Goal: Task Accomplishment & Management: Manage account settings

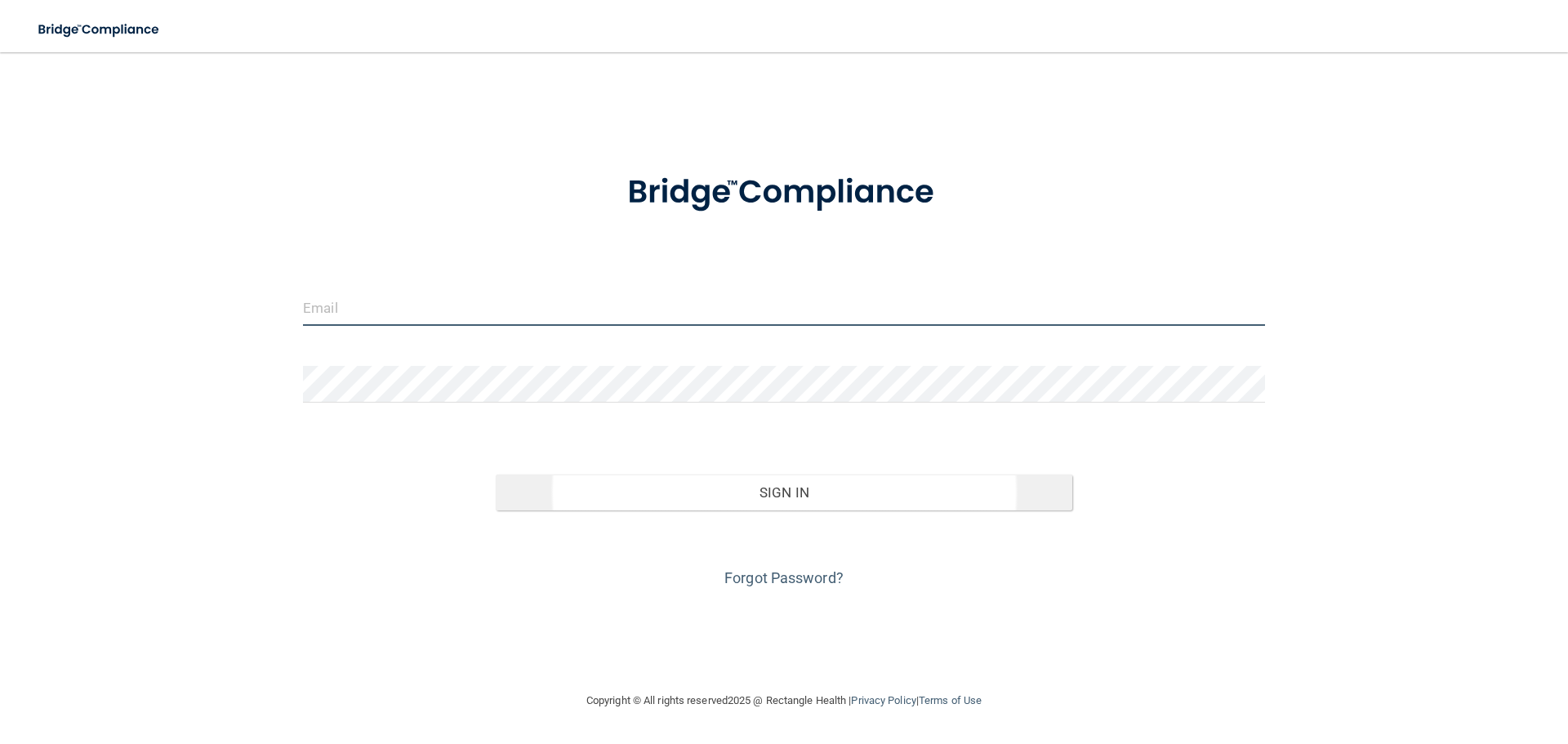
type input "[EMAIL_ADDRESS][DOMAIN_NAME]"
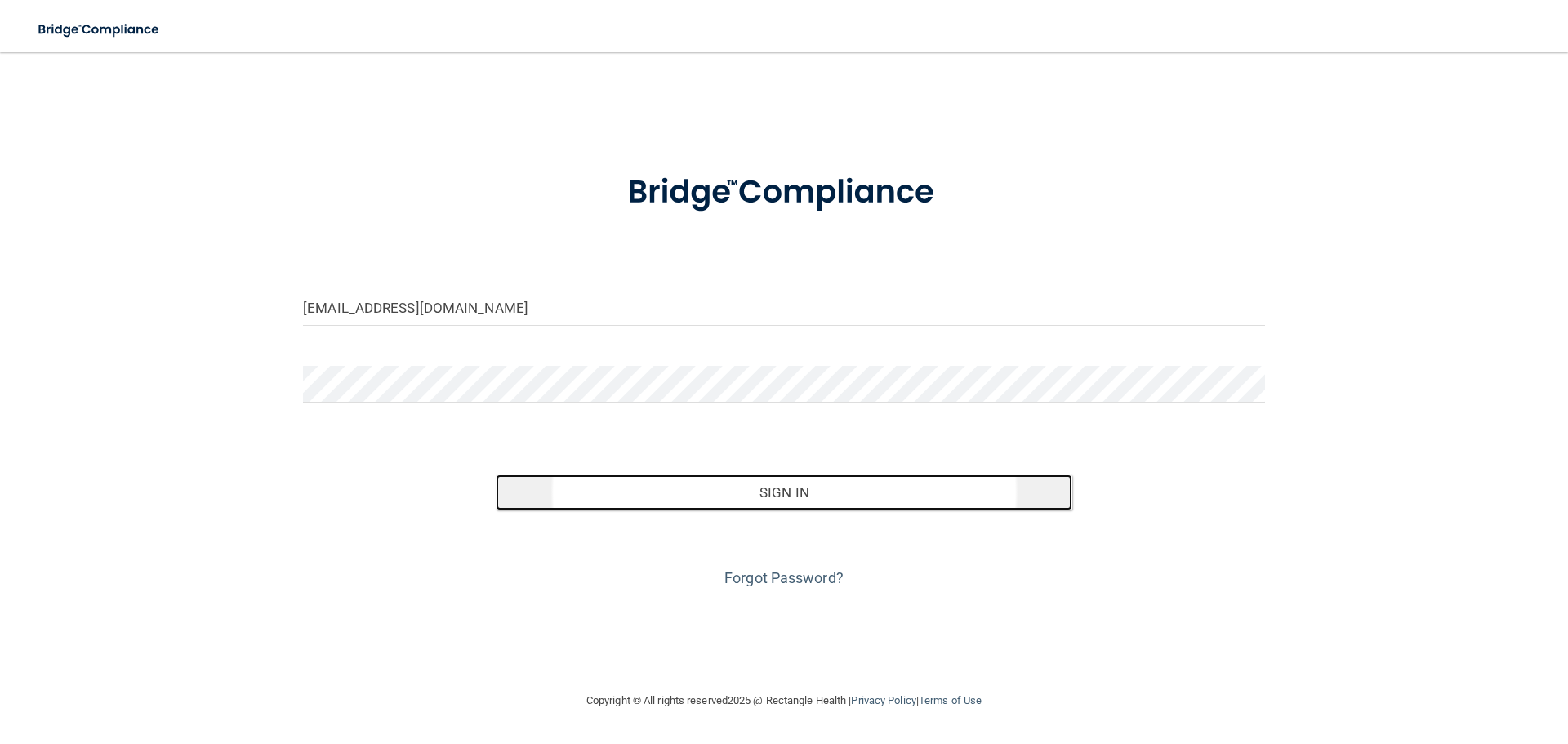
click at [753, 501] on button "Sign In" at bounding box center [785, 492] width 578 height 36
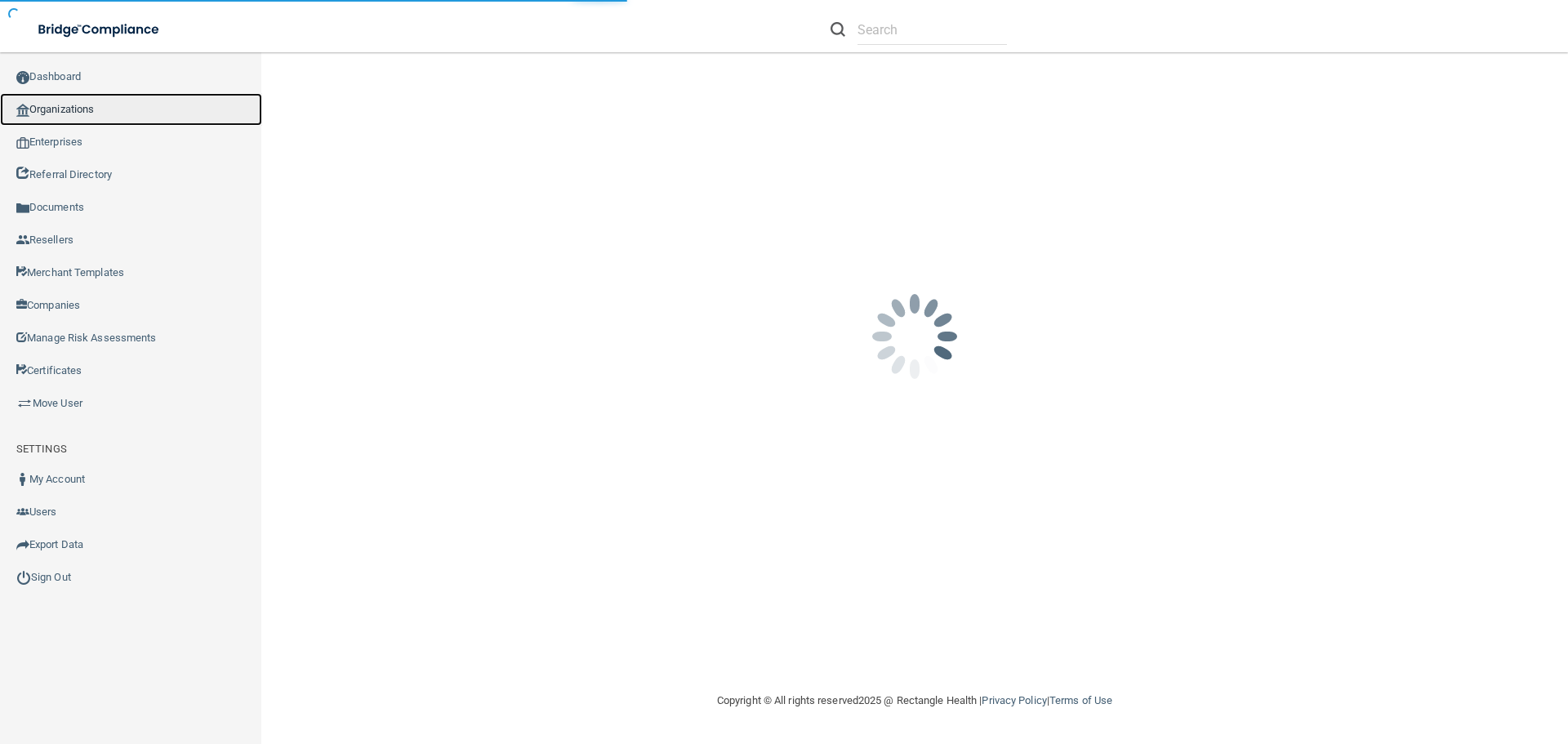
click at [62, 111] on link "Organizations" at bounding box center [131, 109] width 262 height 33
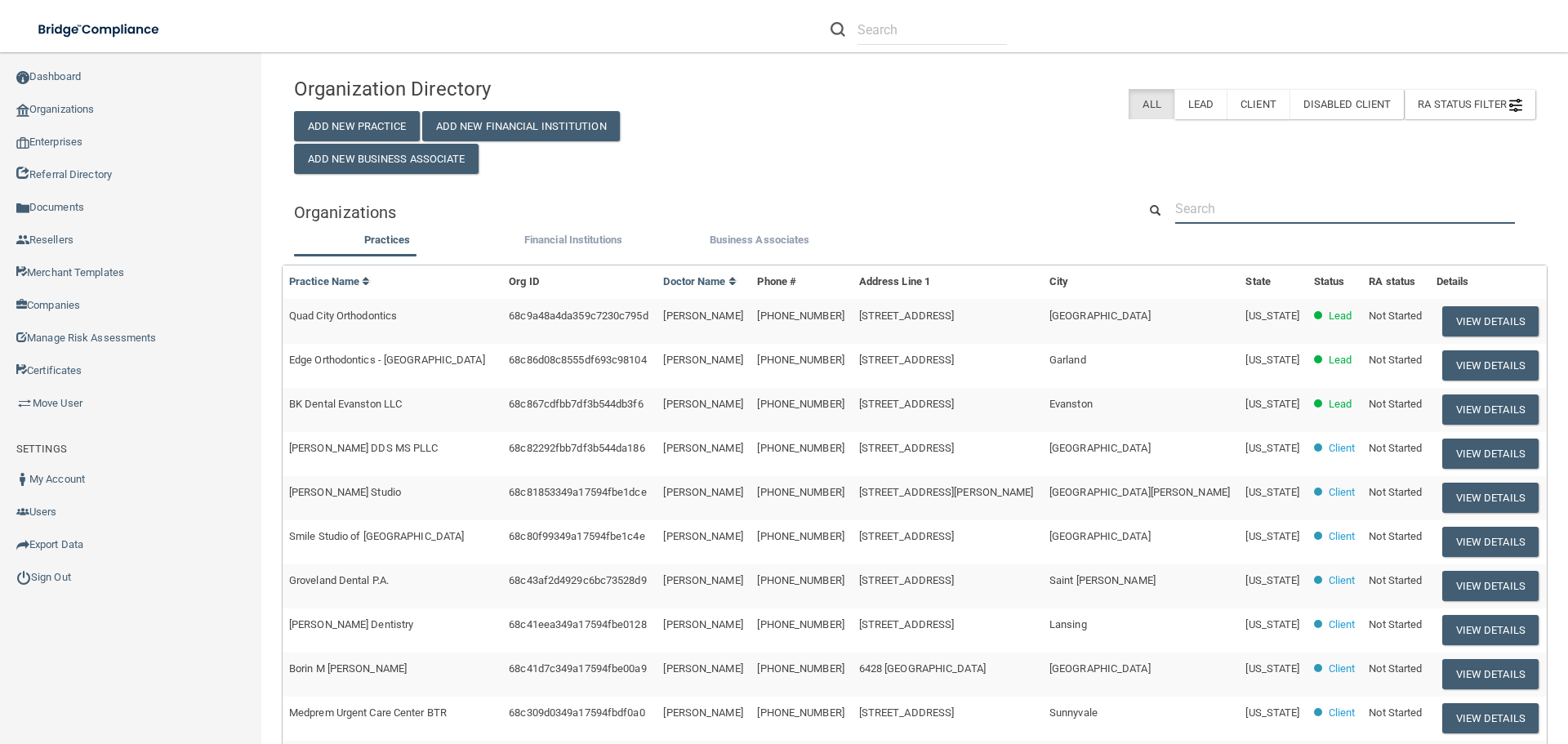
click at [1196, 200] on input "text" at bounding box center [1345, 208] width 340 height 31
paste input "Jesse M. Fa, DDS-Brentwood"
type input "Jesse M. Fa, DDS-Brentwood"
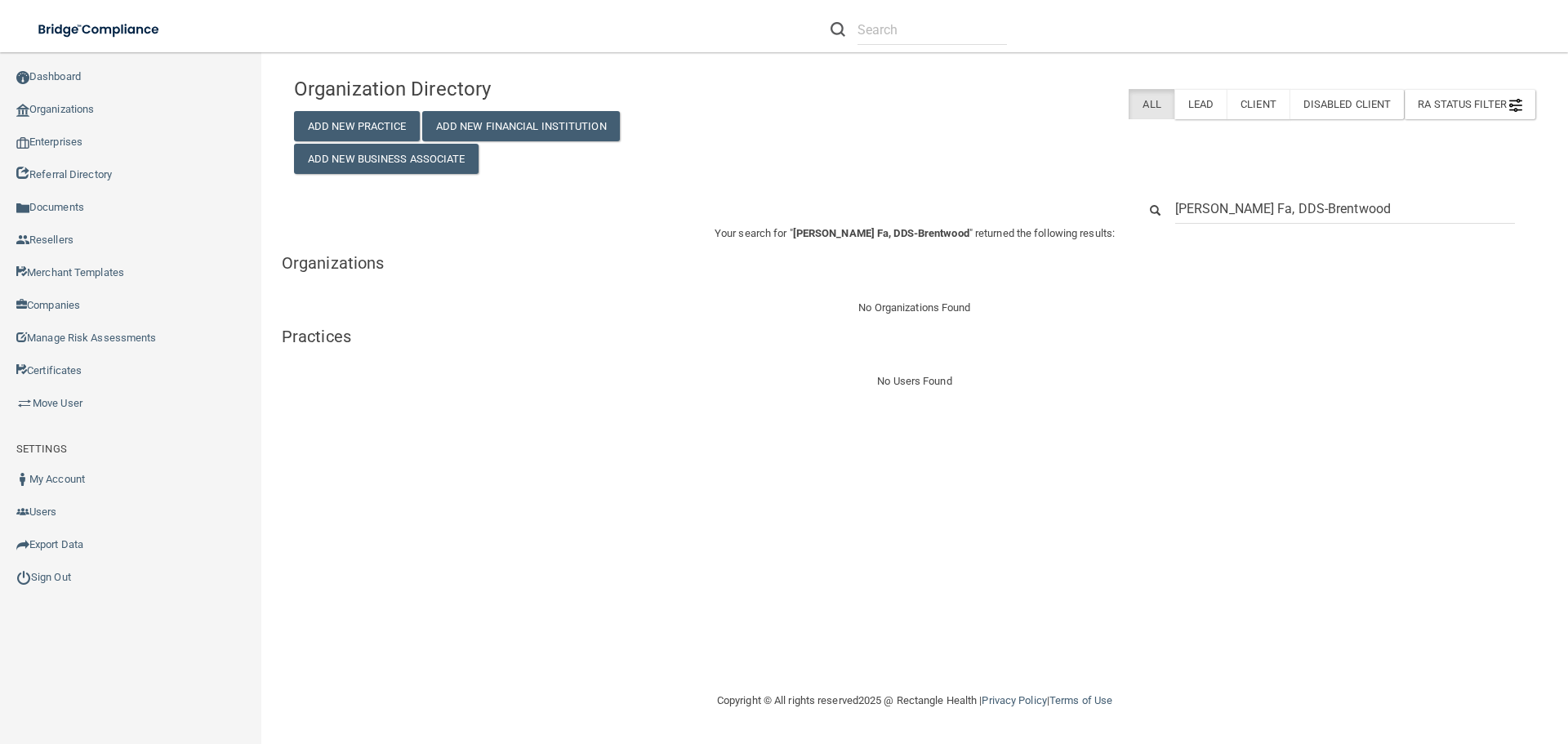
drag, startPoint x: 1359, startPoint y: 214, endPoint x: 1274, endPoint y: 212, distance: 85.0
click at [1274, 212] on input "Jesse M. Fa, DDS-Brentwood" at bounding box center [1345, 208] width 340 height 31
type input "Jesse M. Fa, DDS"
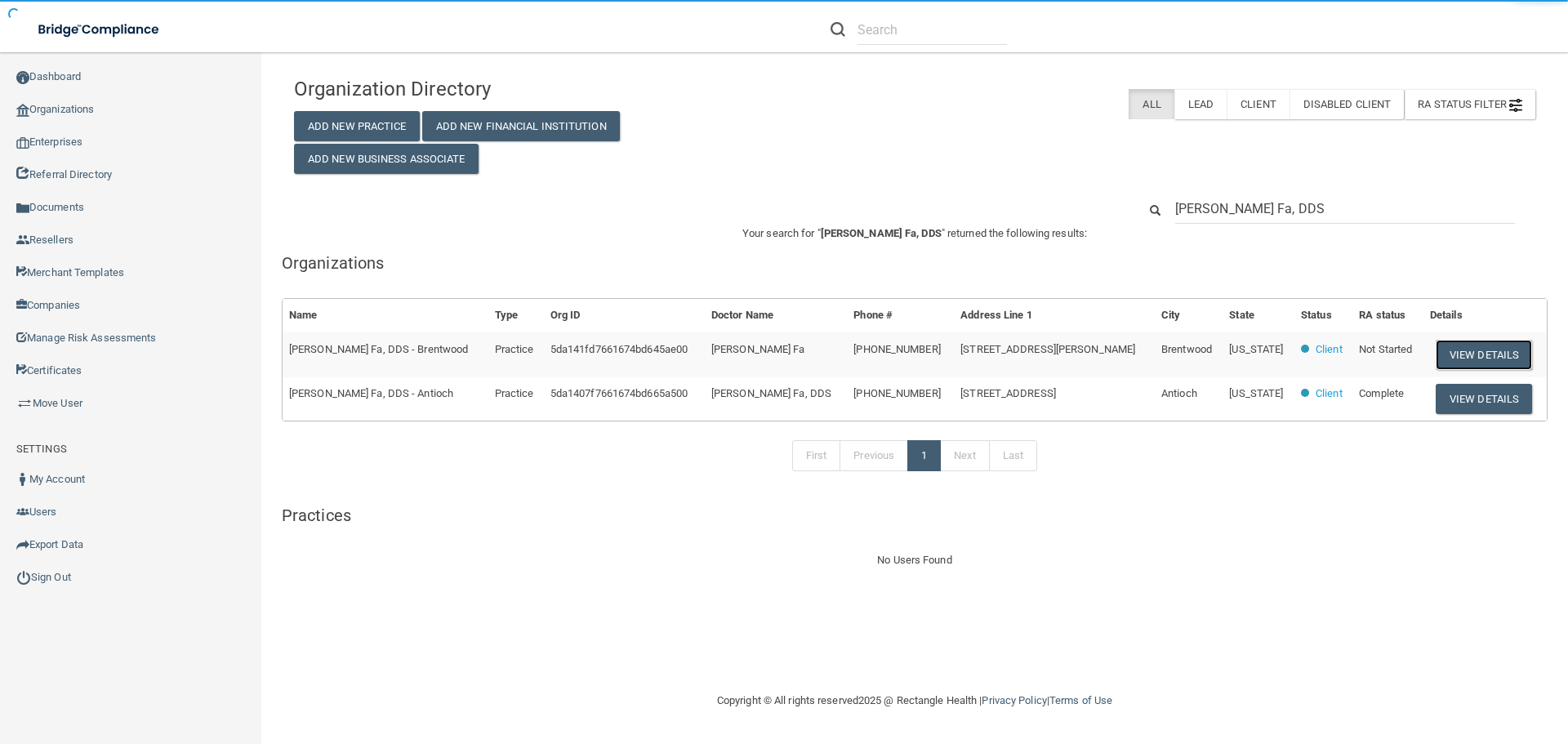
click at [1448, 356] on button "View Details" at bounding box center [1483, 355] width 97 height 31
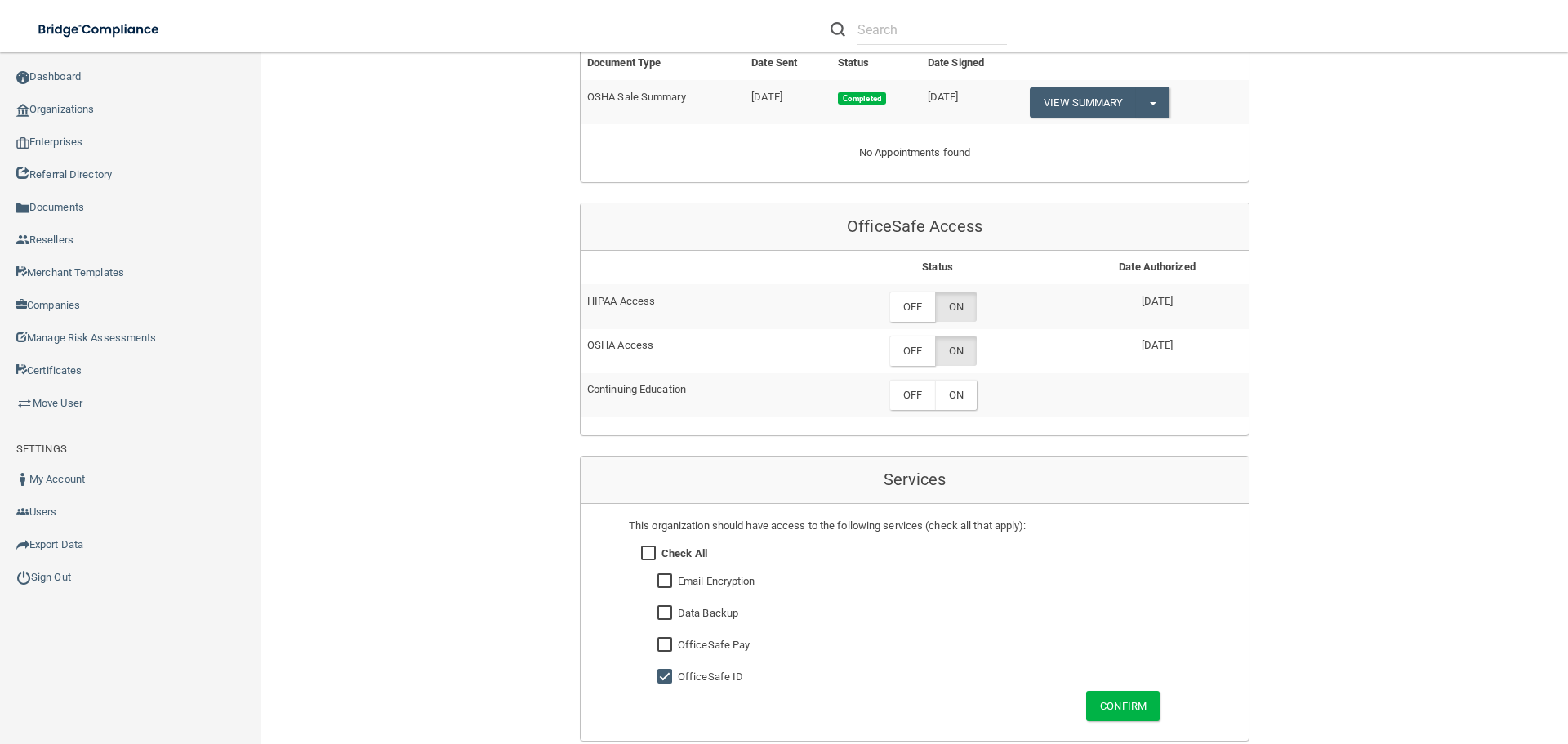
scroll to position [653, 0]
click at [915, 288] on label "OFF" at bounding box center [911, 303] width 46 height 31
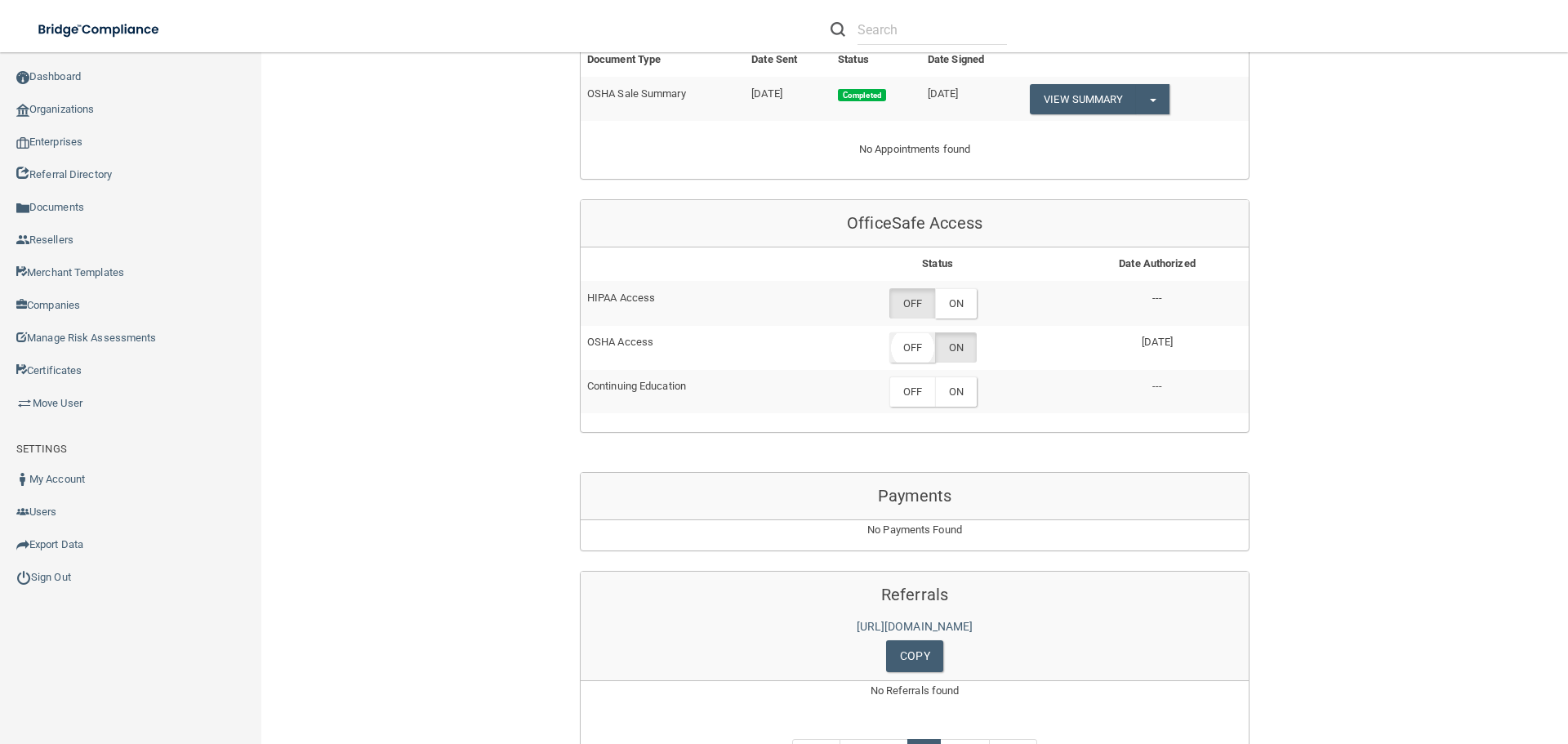
click at [905, 333] on label "OFF" at bounding box center [911, 347] width 46 height 31
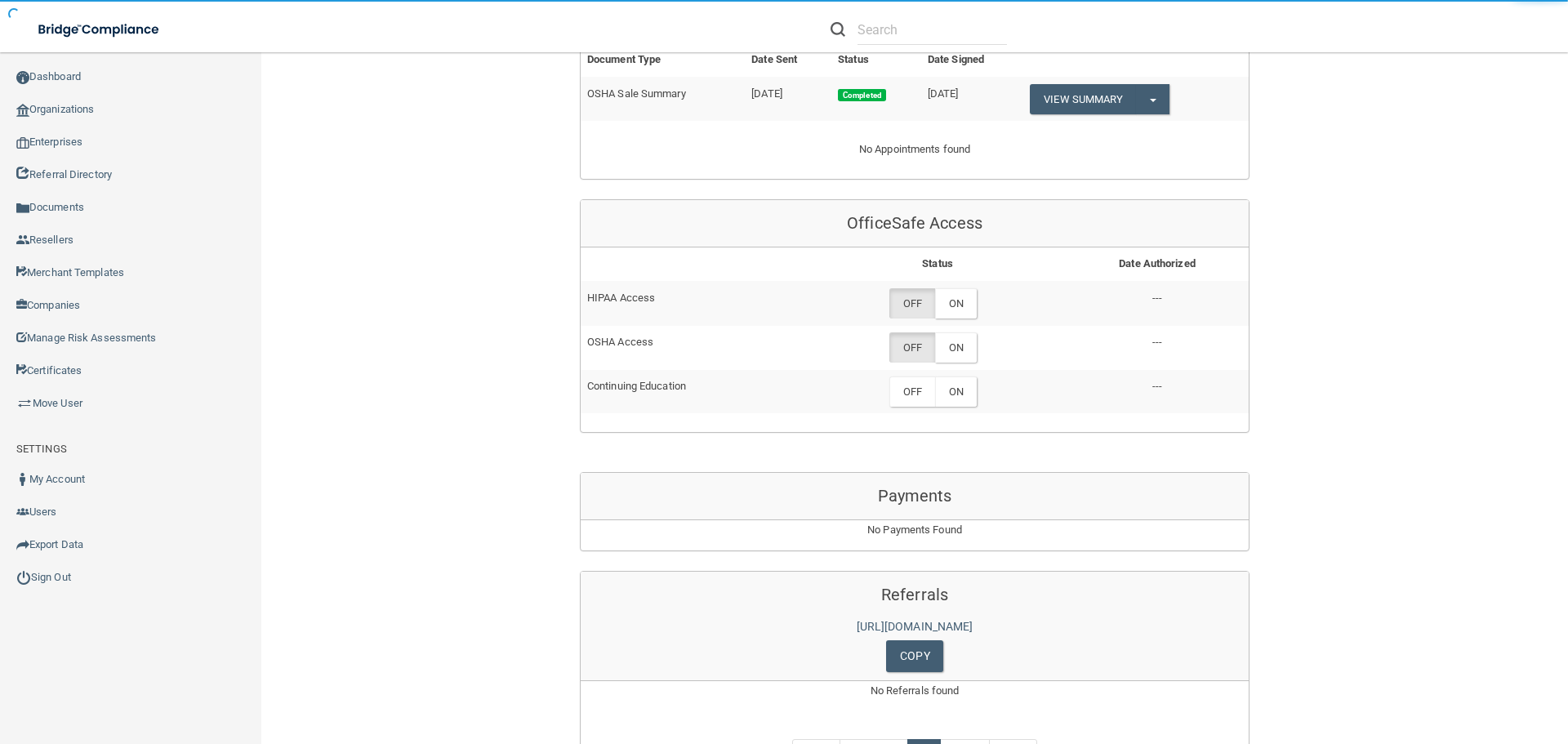
scroll to position [698, 0]
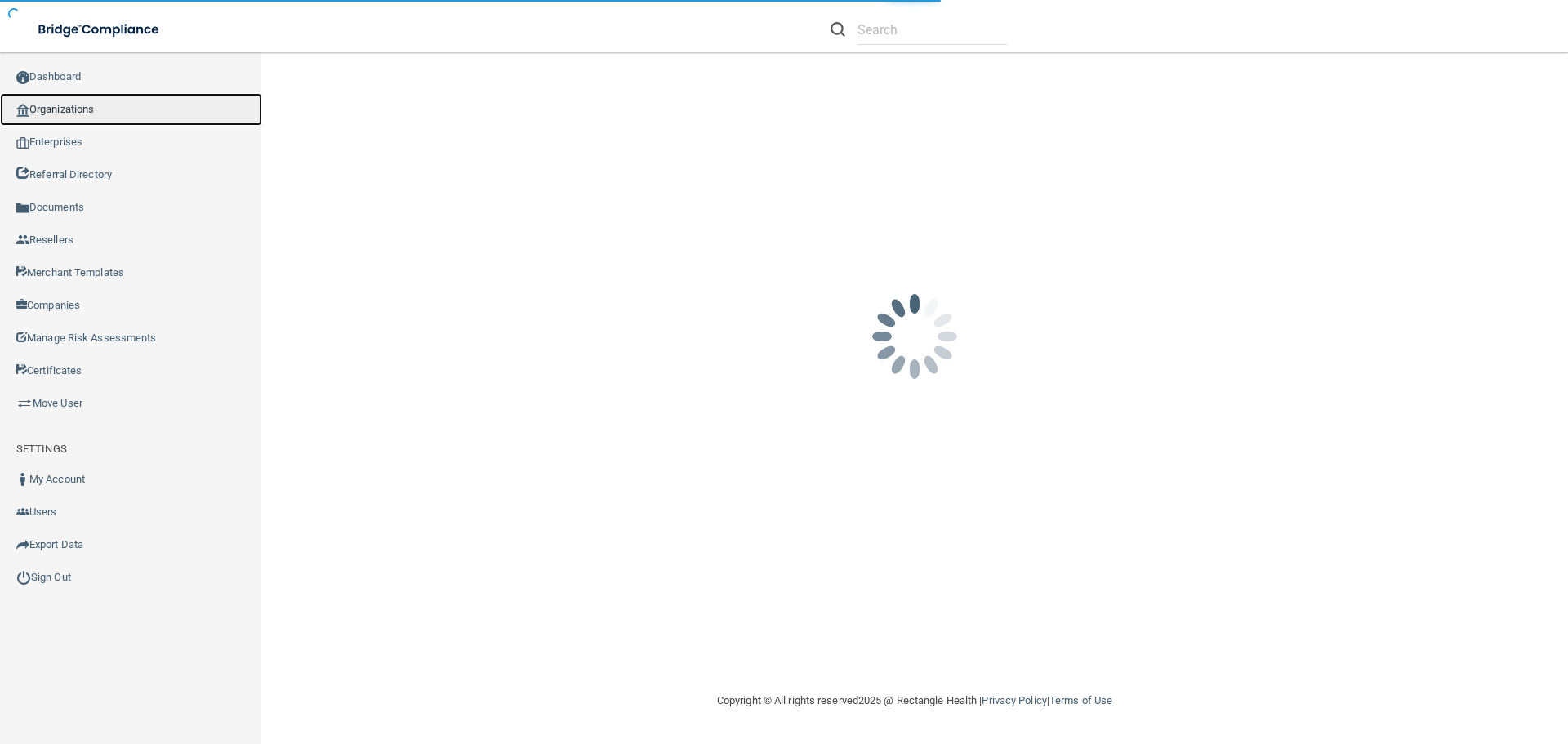
click at [61, 105] on link "Organizations" at bounding box center [131, 109] width 262 height 33
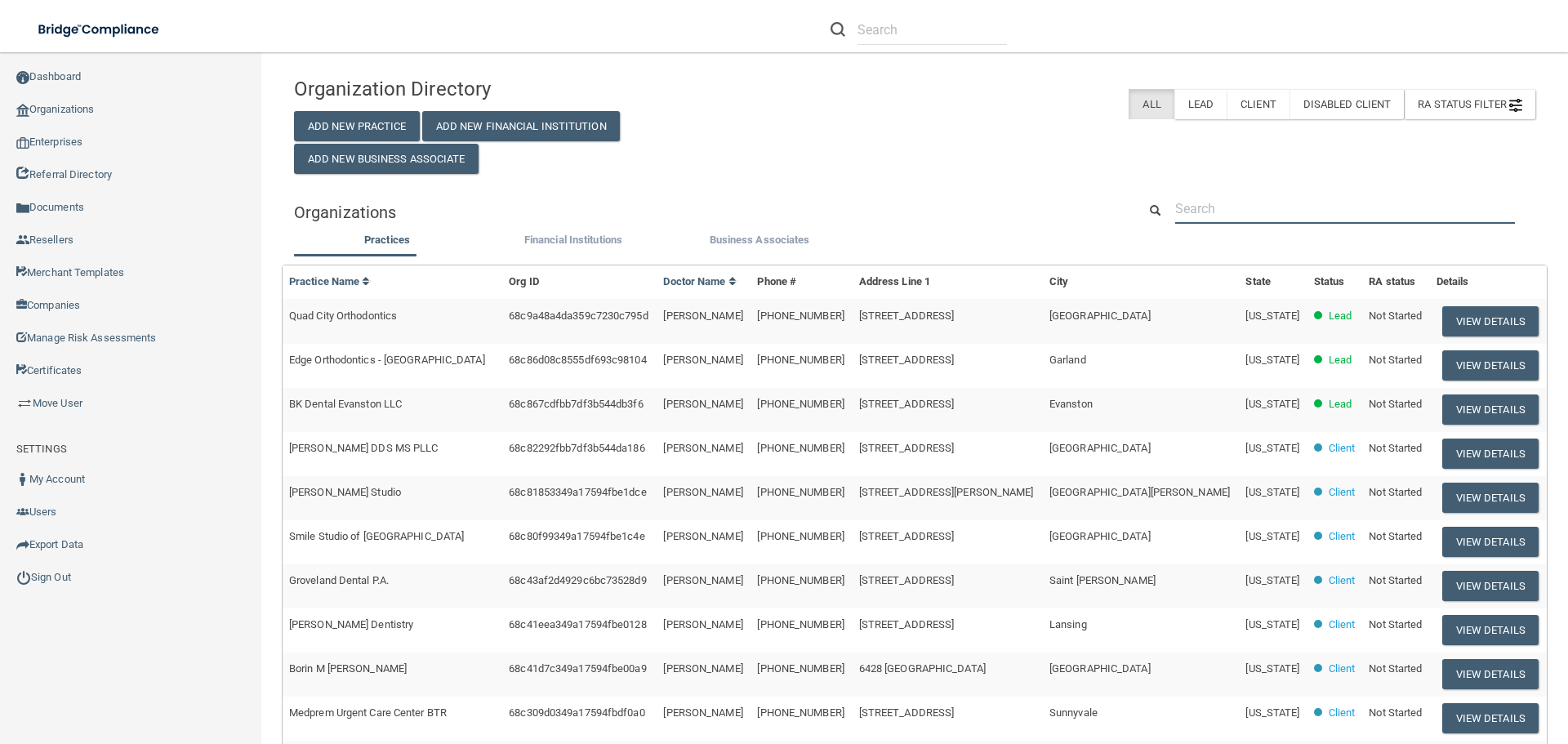
click at [1220, 207] on input "text" at bounding box center [1345, 208] width 340 height 31
paste input "Van Laecken Orthodontics"
type input "Van Laecken Orthodontics"
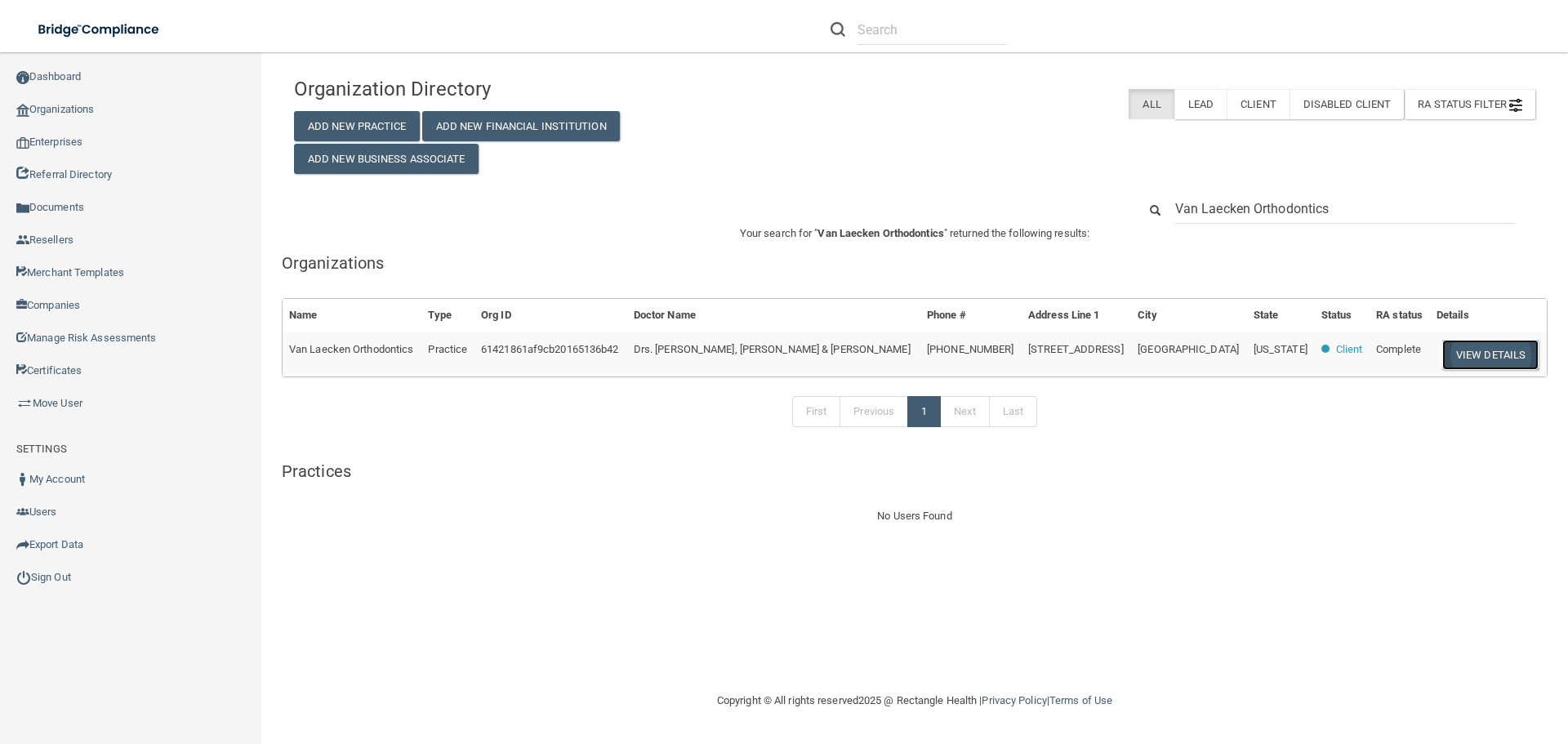
click at [1476, 354] on button "View Details" at bounding box center [1490, 355] width 97 height 31
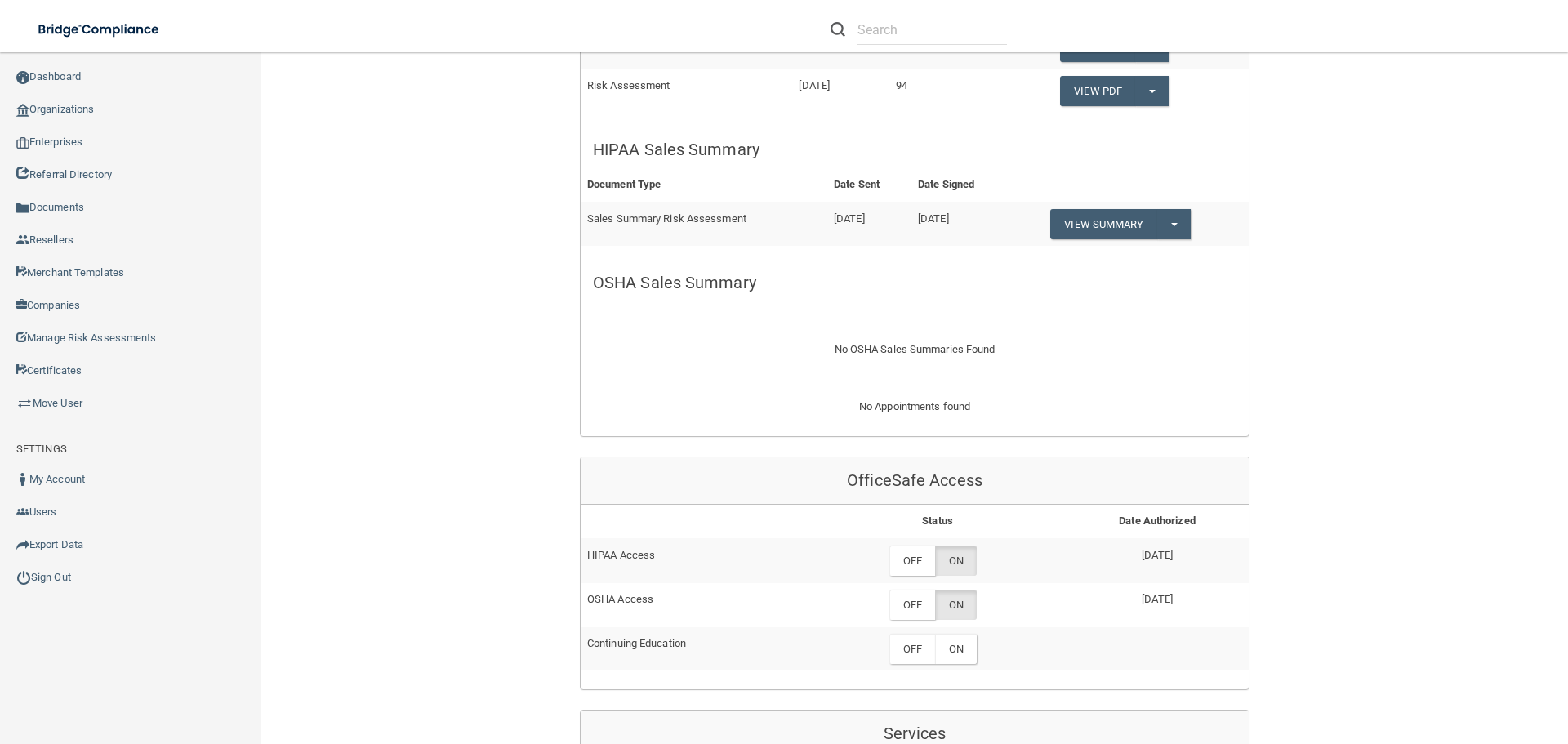
scroll to position [980, 0]
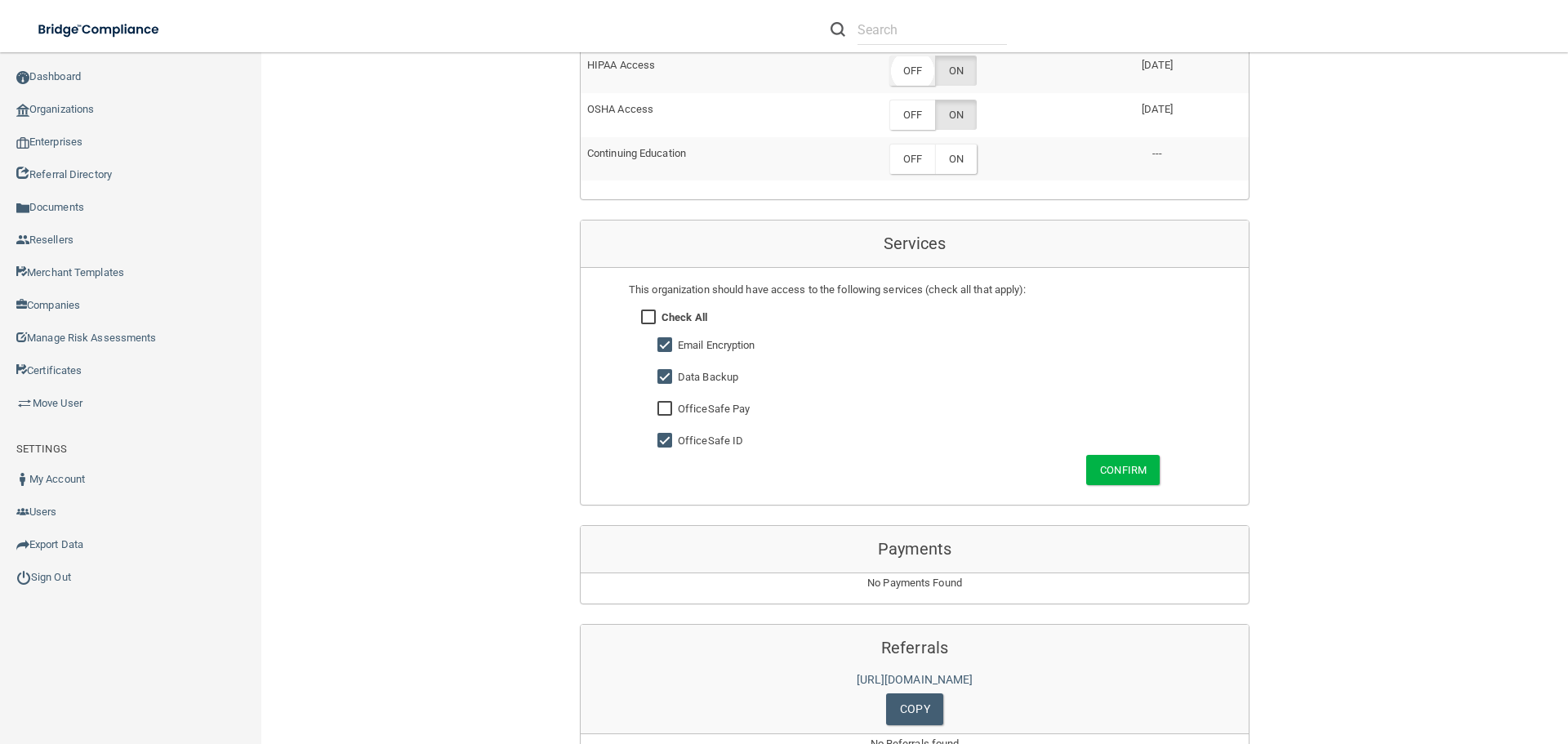
click at [899, 81] on label "OFF" at bounding box center [911, 71] width 46 height 31
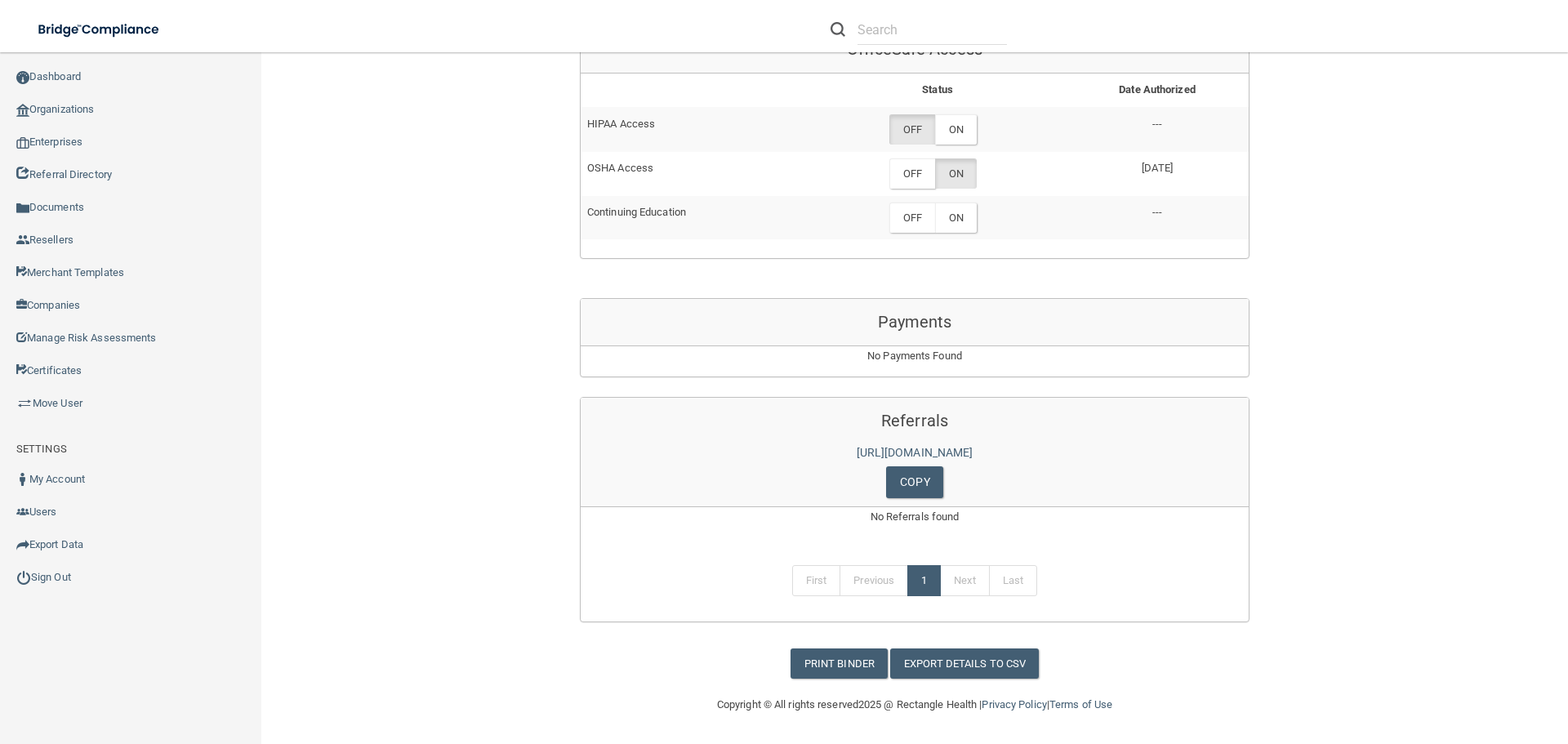
scroll to position [921, 0]
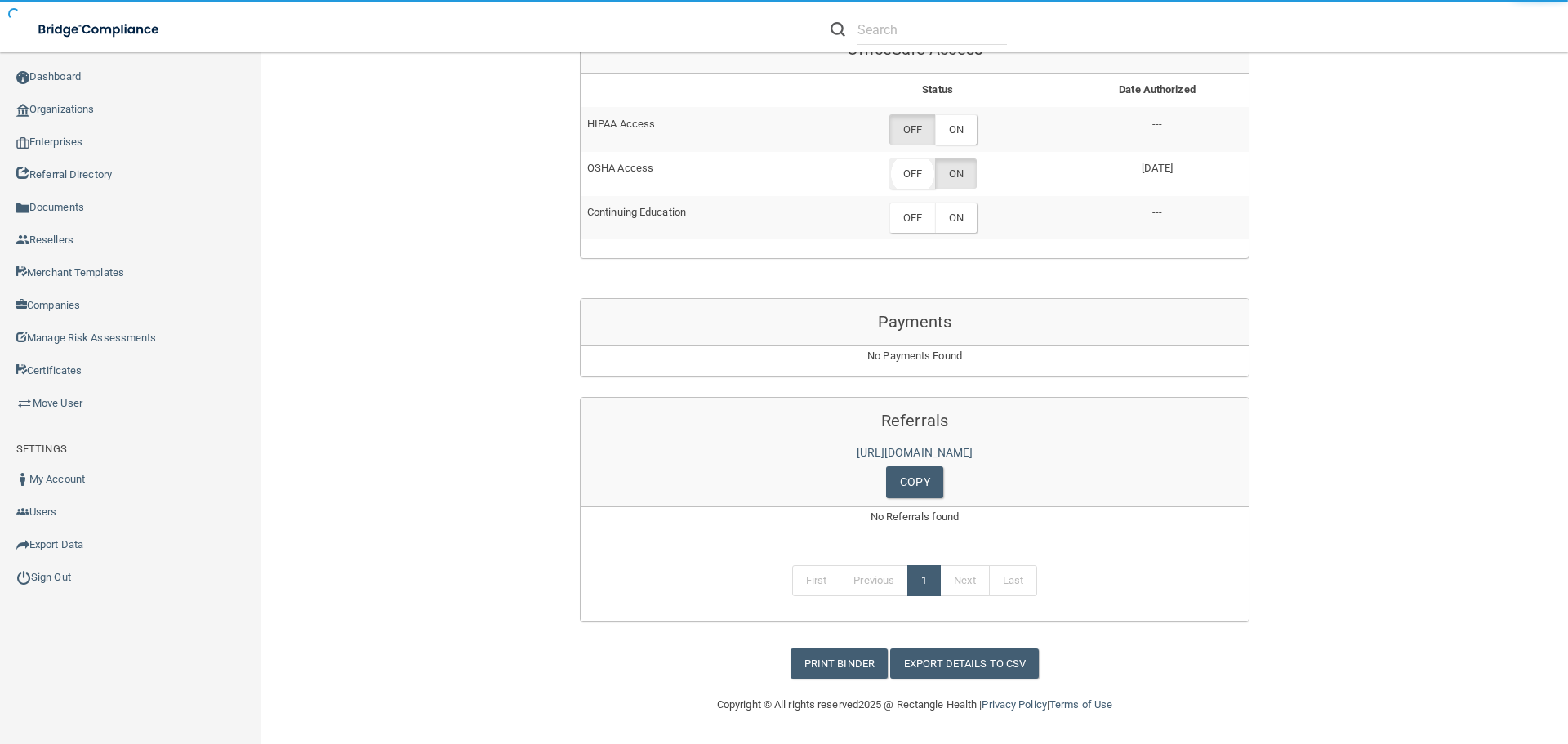
click at [906, 179] on label "OFF" at bounding box center [911, 174] width 46 height 31
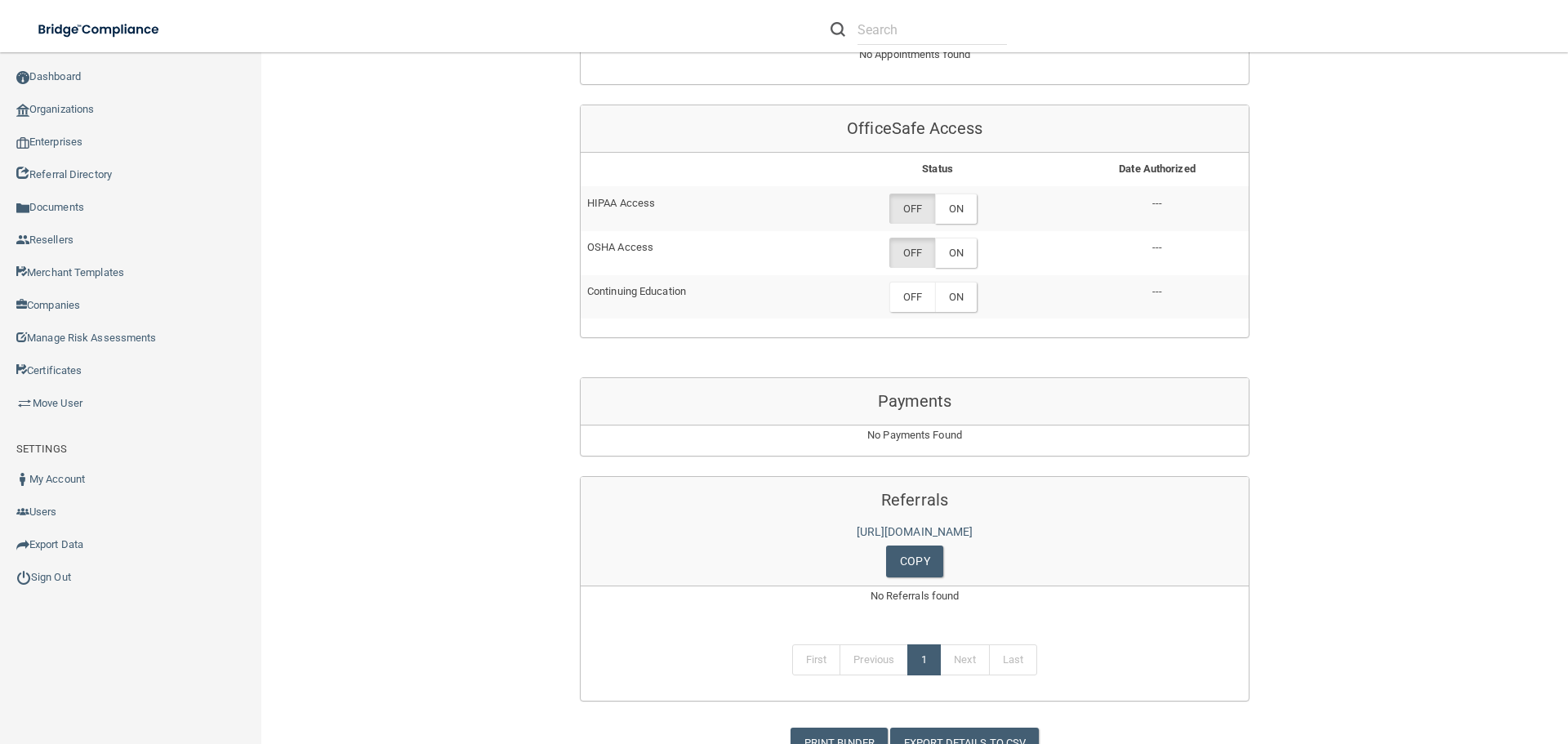
scroll to position [641, 0]
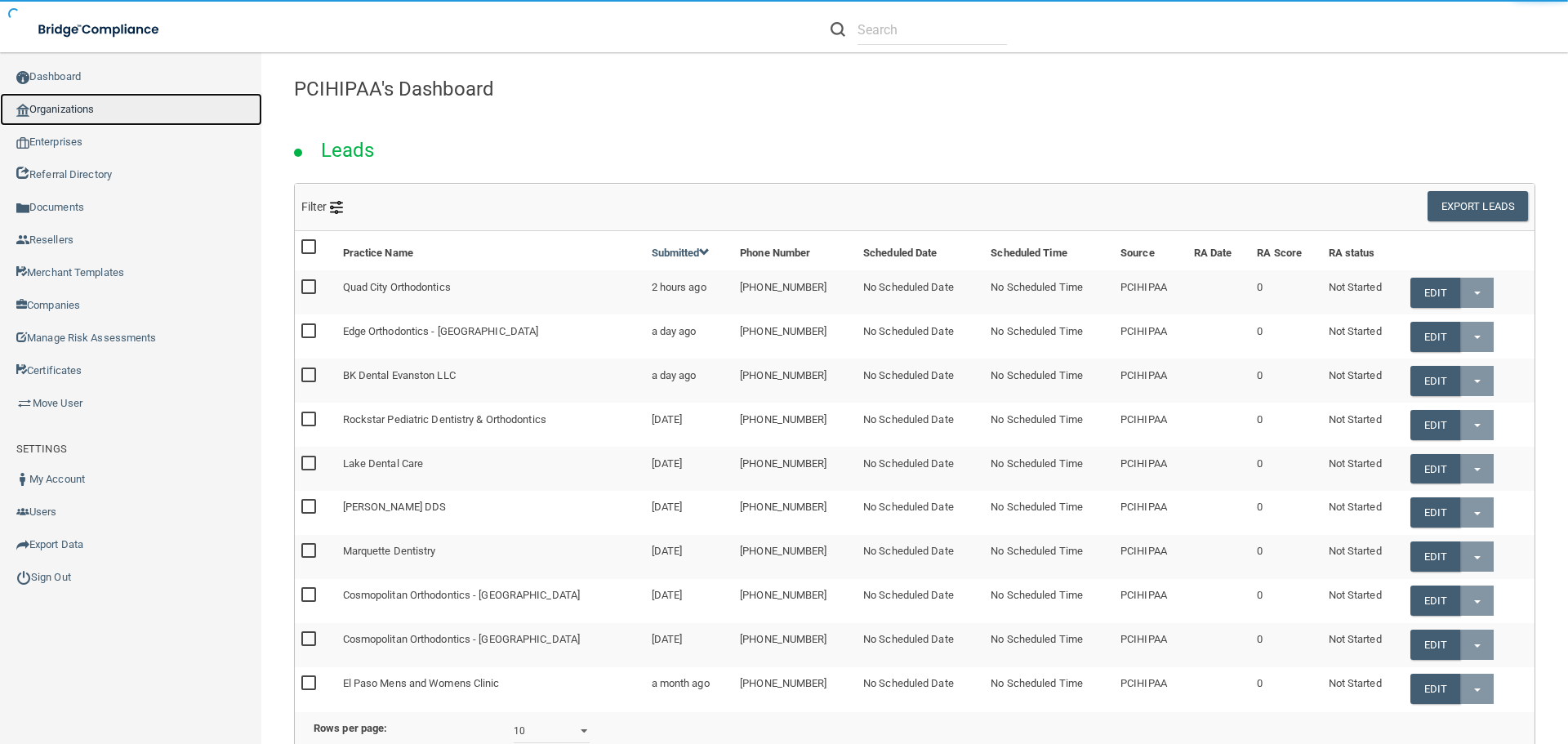
click at [79, 108] on link "Organizations" at bounding box center [131, 109] width 262 height 33
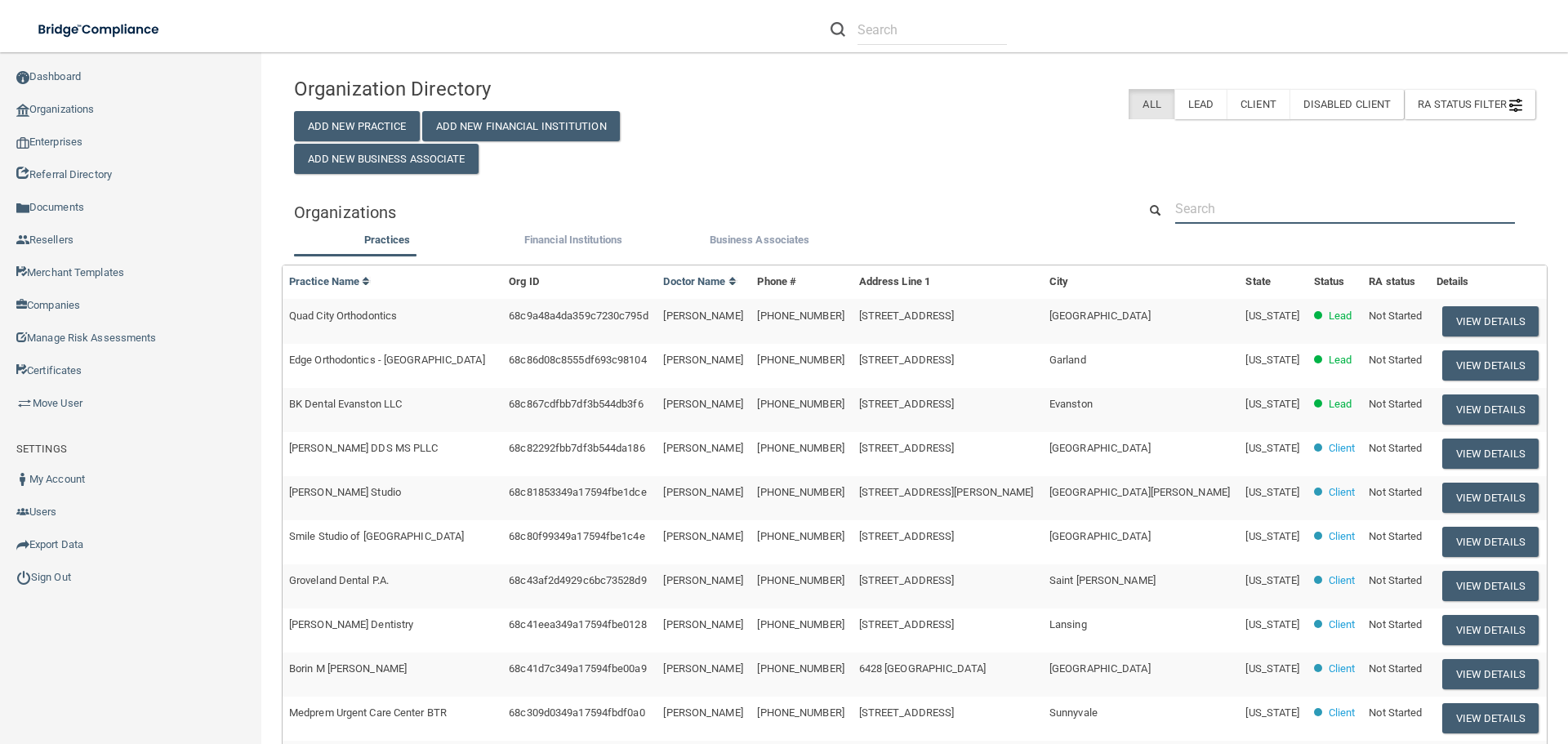
click at [1249, 200] on input "text" at bounding box center [1345, 208] width 340 height 31
paste input "Martin E. Orro, DDS"
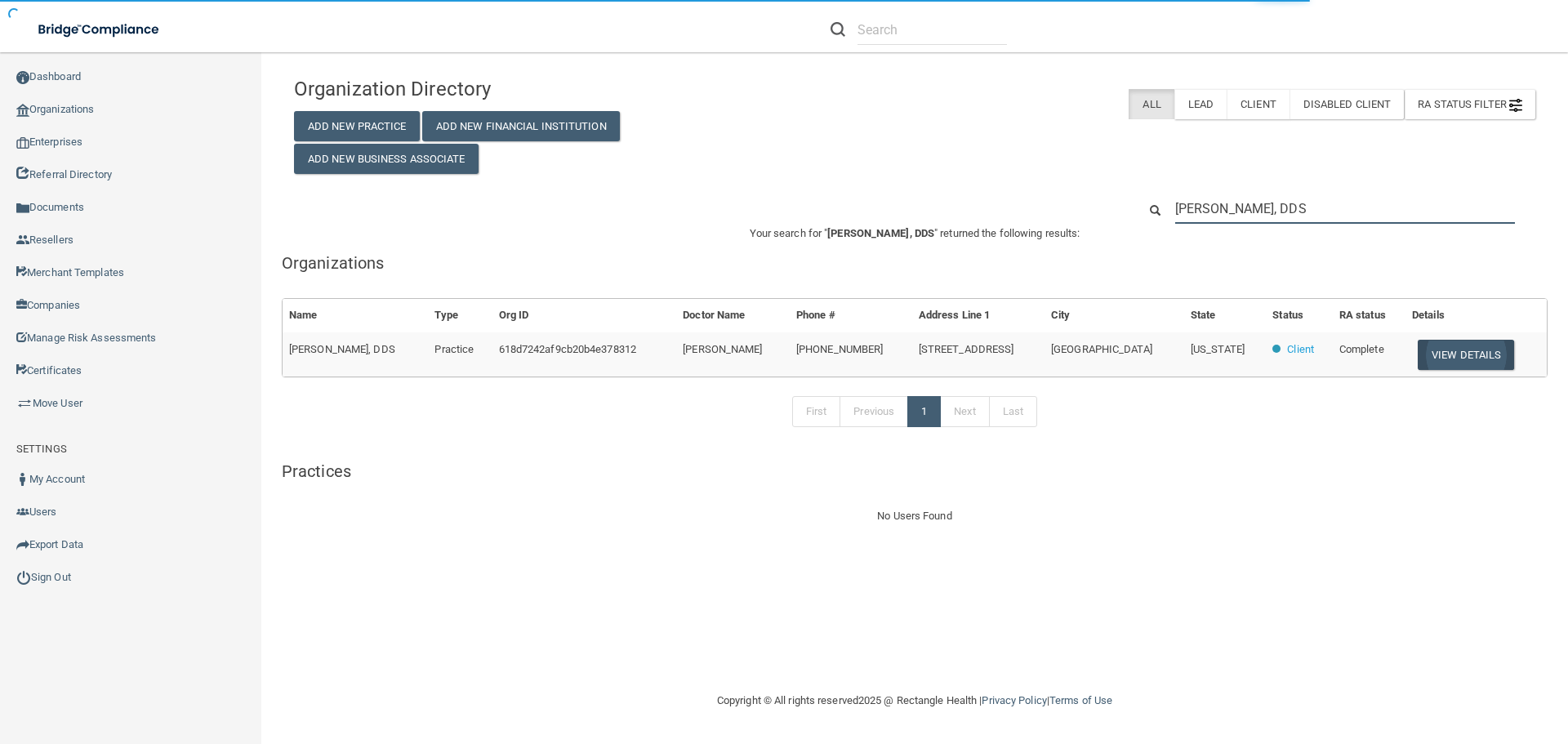
type input "Martin E. Orro, DDS"
click at [1437, 355] on button "View Details" at bounding box center [1466, 355] width 97 height 31
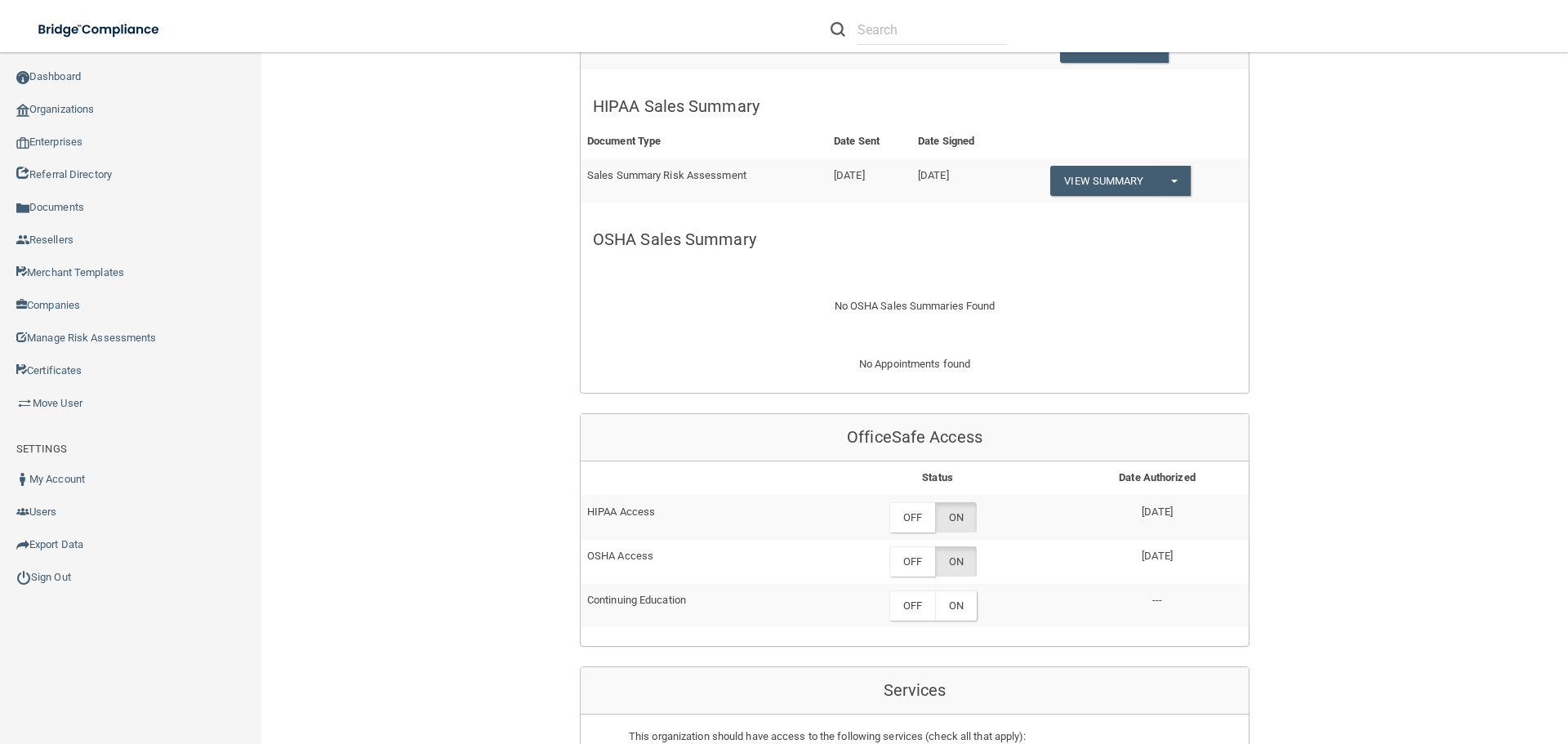
scroll to position [489, 0]
click at [901, 510] on label "OFF" at bounding box center [911, 516] width 46 height 31
click at [909, 561] on label "OFF" at bounding box center [911, 560] width 46 height 31
